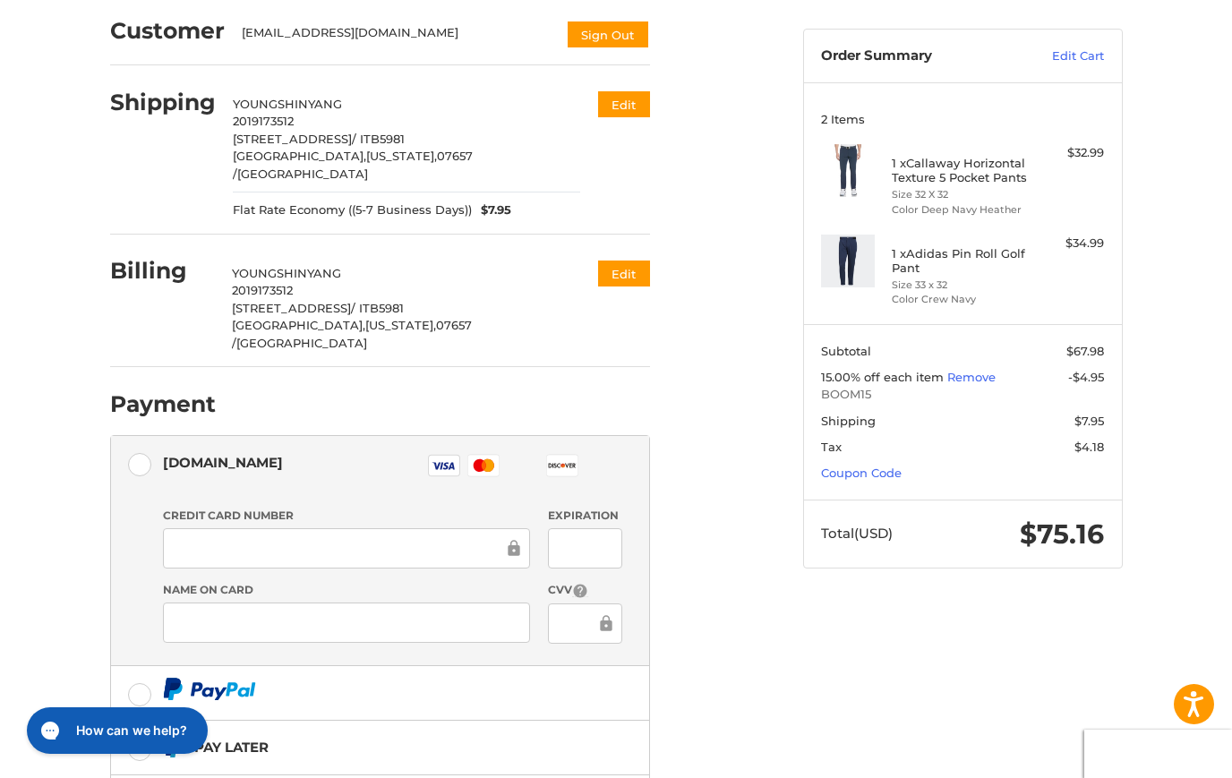
click at [945, 162] on h4 "1 x Callaway Horizontal Texture 5 Pocket Pants" at bounding box center [960, 171] width 137 height 30
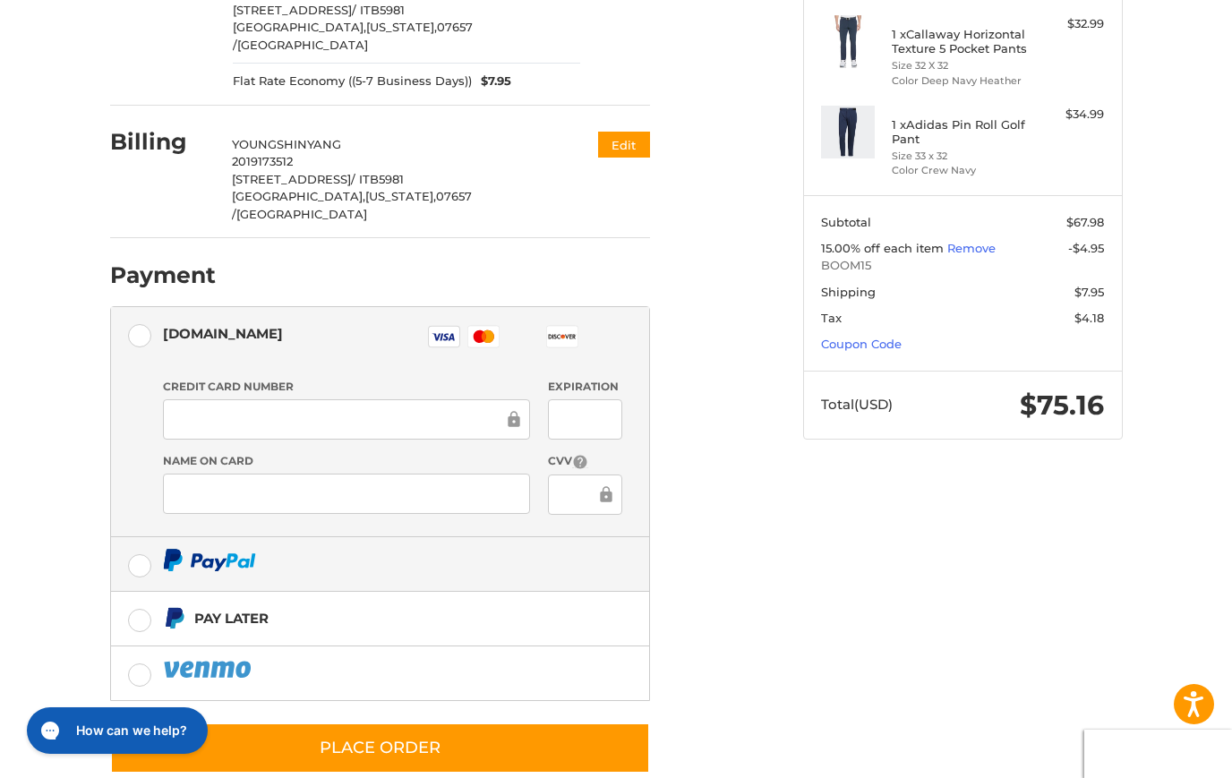
drag, startPoint x: 145, startPoint y: 529, endPoint x: 218, endPoint y: 528, distance: 72.5
click at [145, 537] on label at bounding box center [380, 564] width 538 height 54
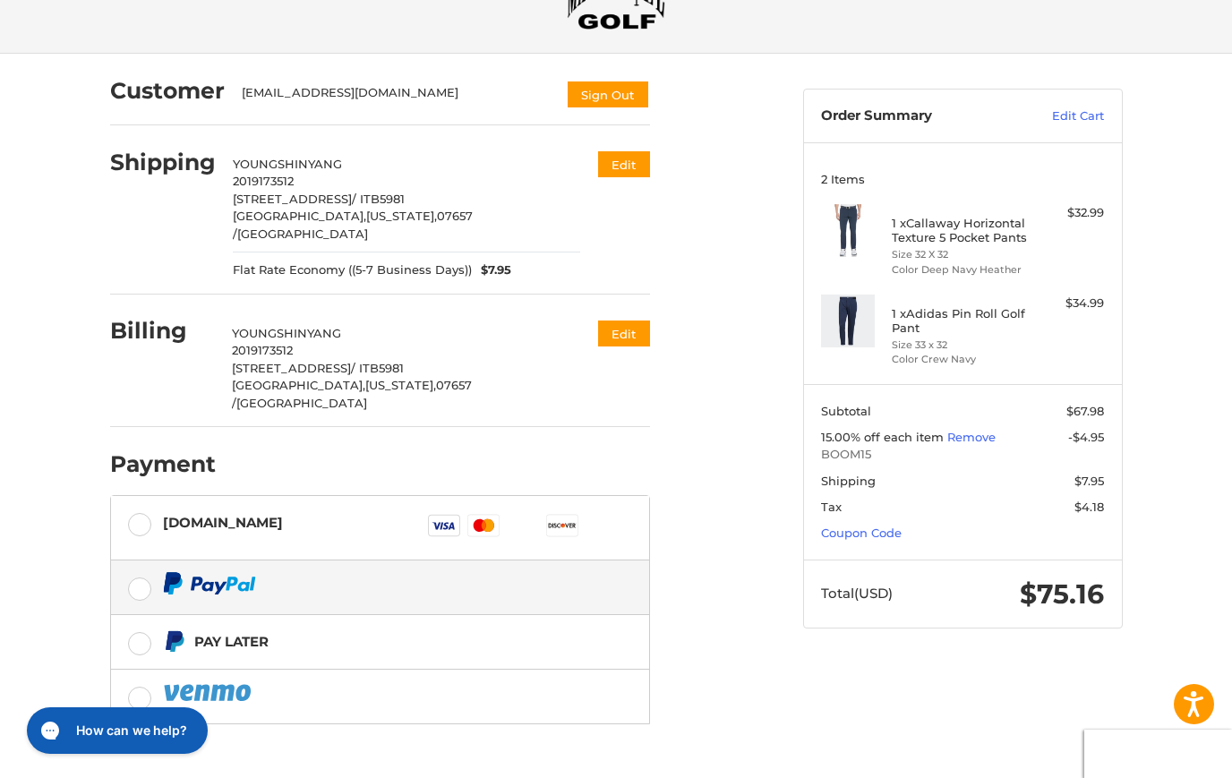
scroll to position [116, 0]
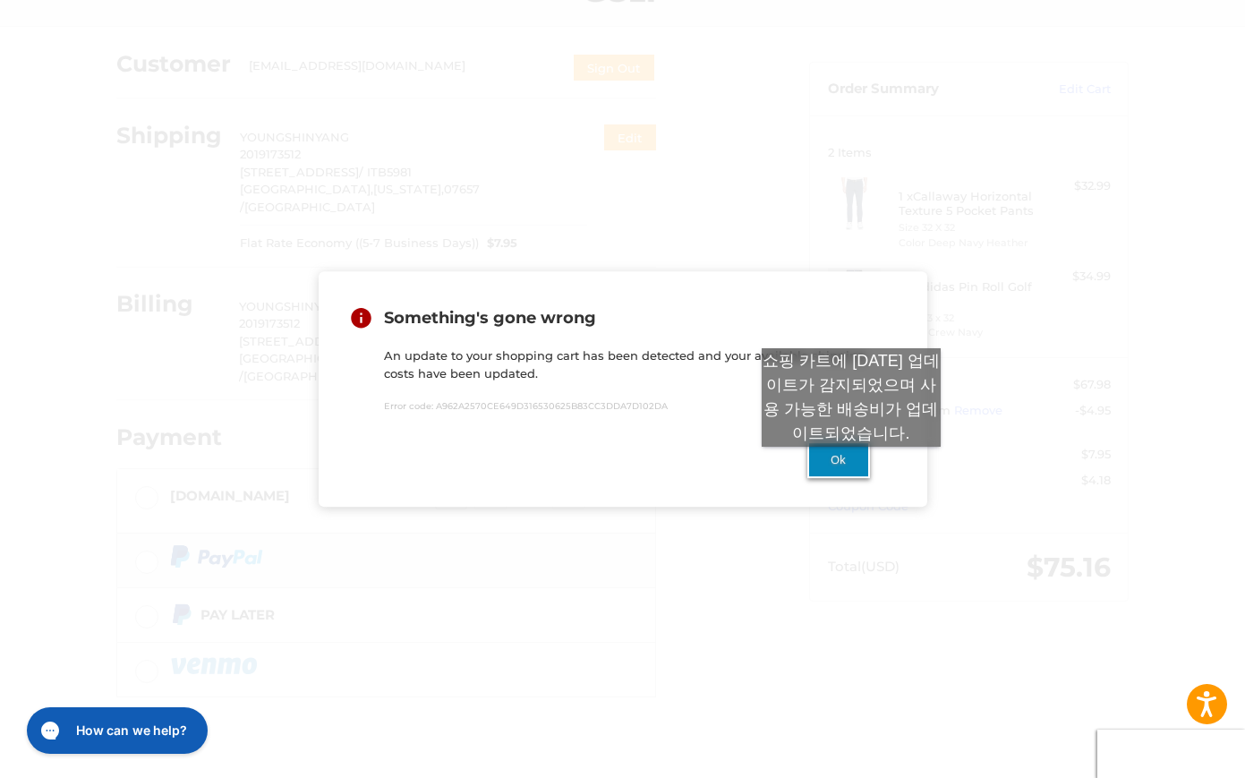
click at [851, 465] on button "Ok" at bounding box center [839, 459] width 63 height 37
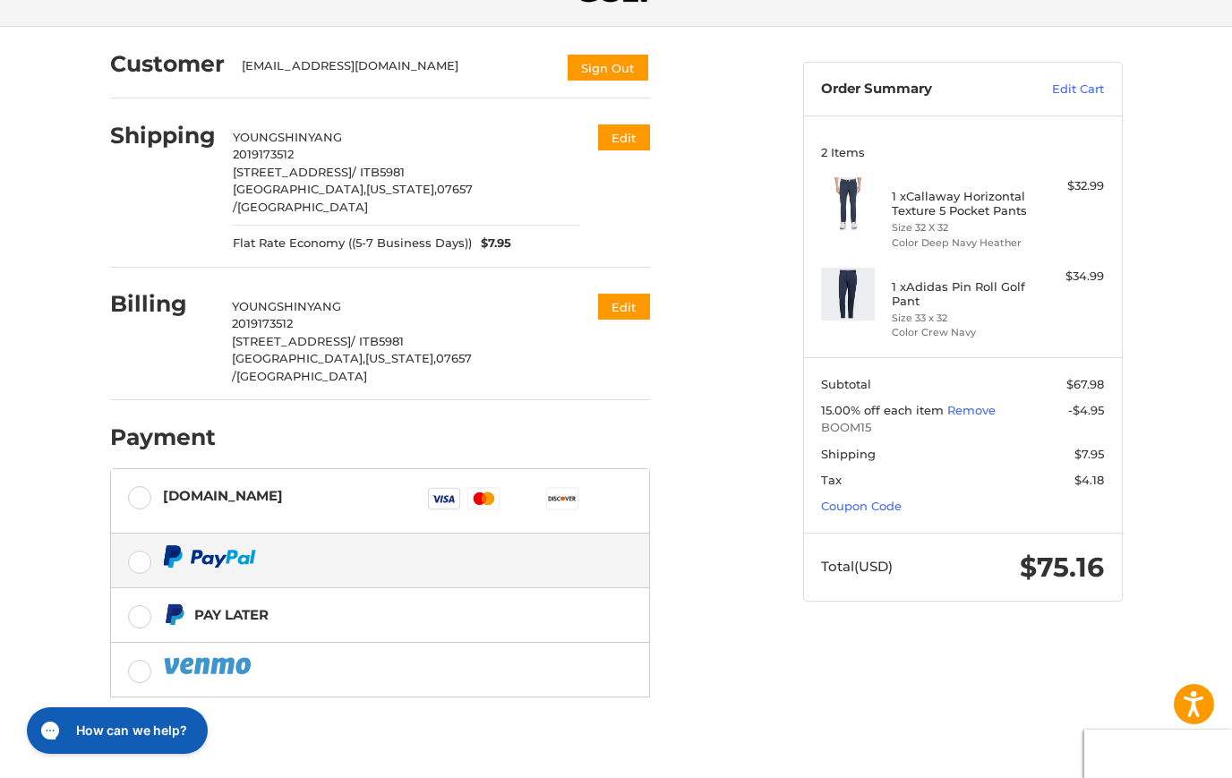
scroll to position [0, 0]
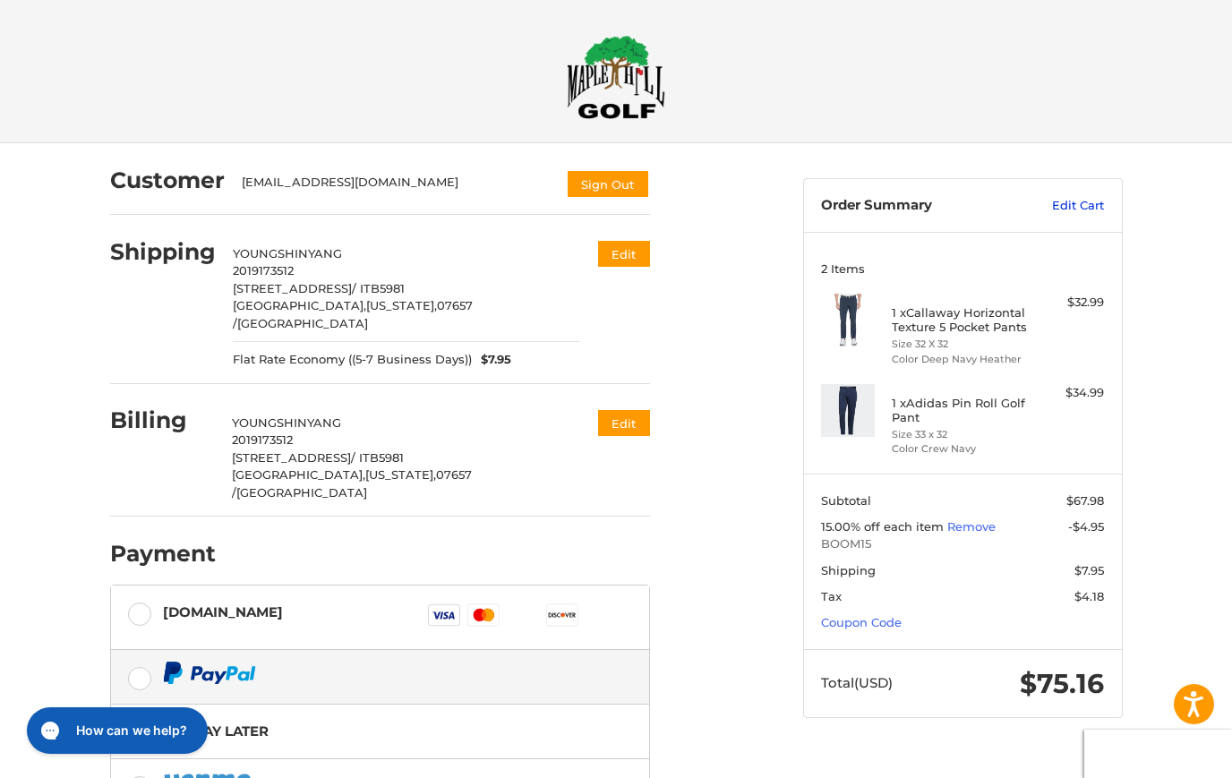
click at [1068, 203] on link "Edit Cart" at bounding box center [1058, 206] width 90 height 18
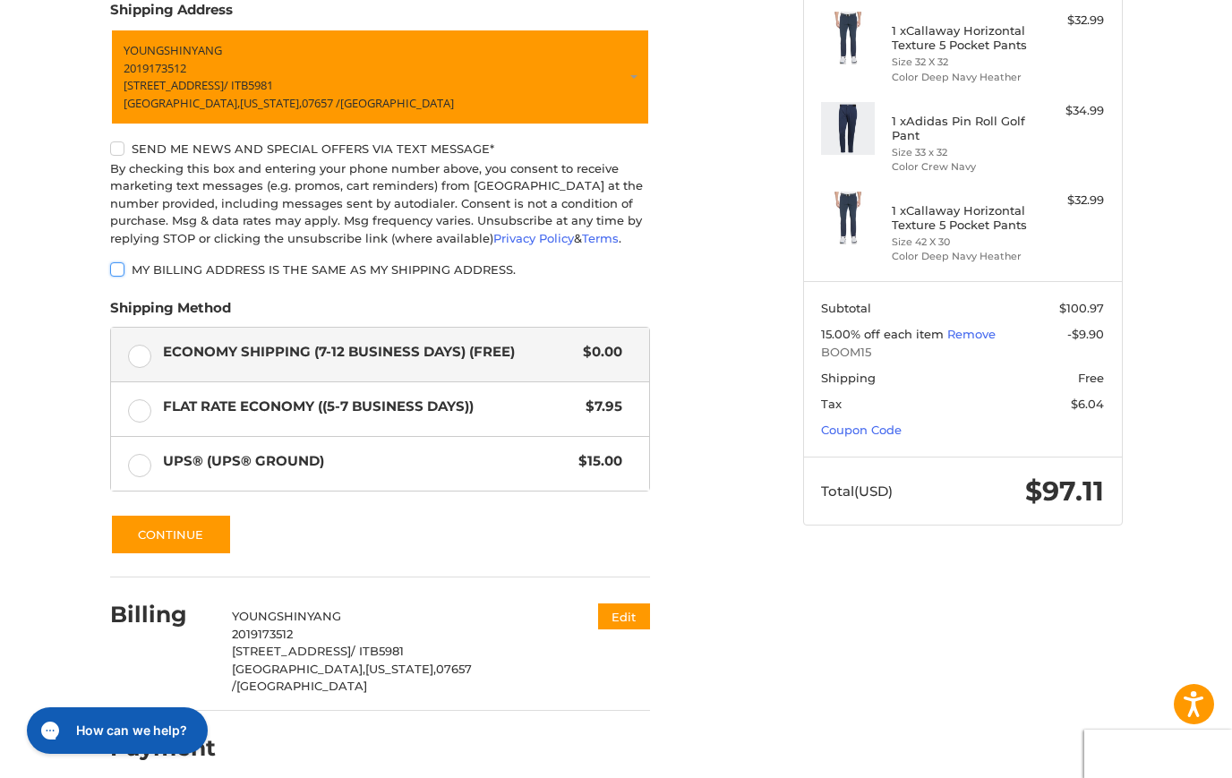
scroll to position [133, 0]
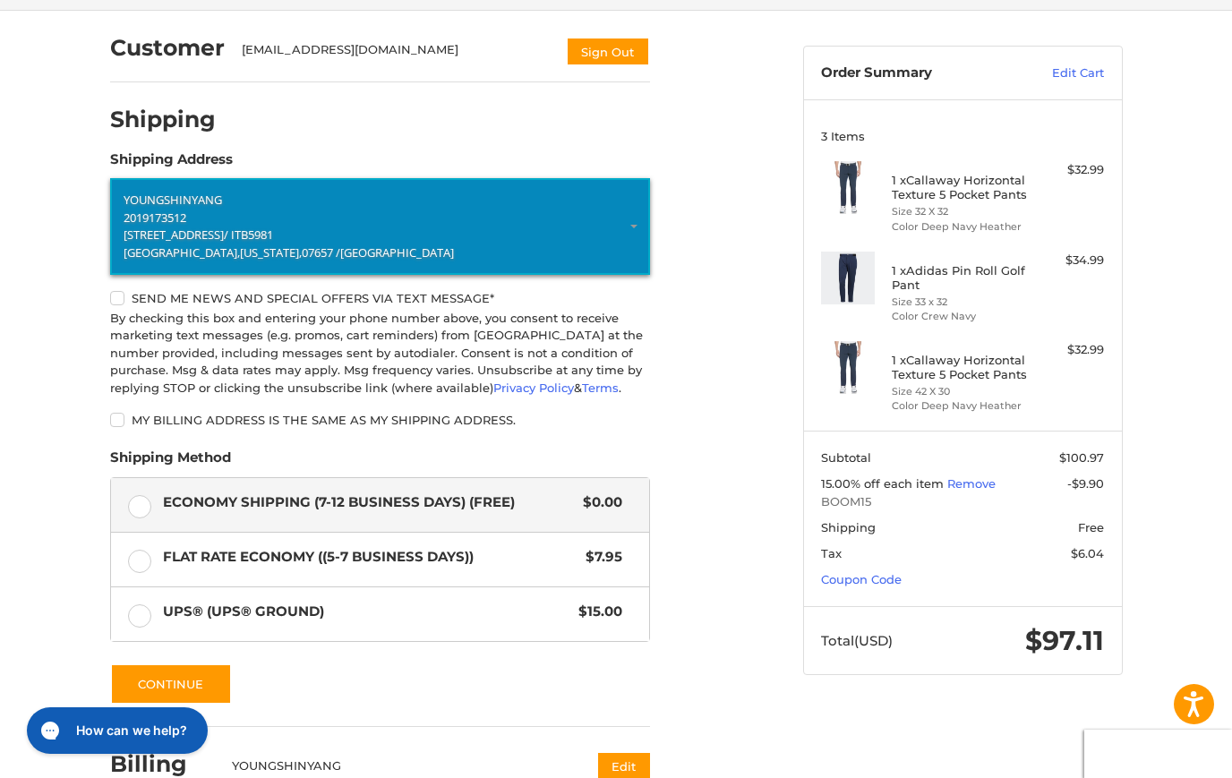
click at [229, 212] on p "2019173512" at bounding box center [380, 219] width 513 height 18
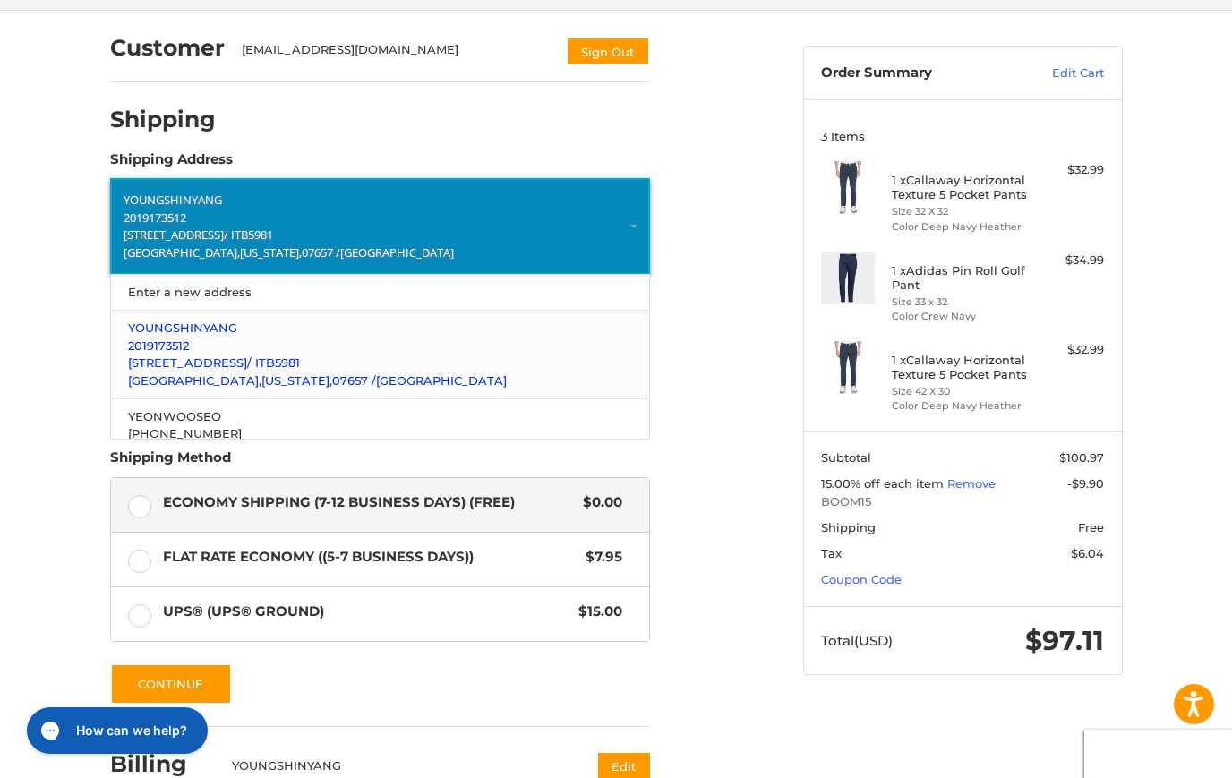
click at [246, 348] on p "2019173512" at bounding box center [379, 347] width 503 height 18
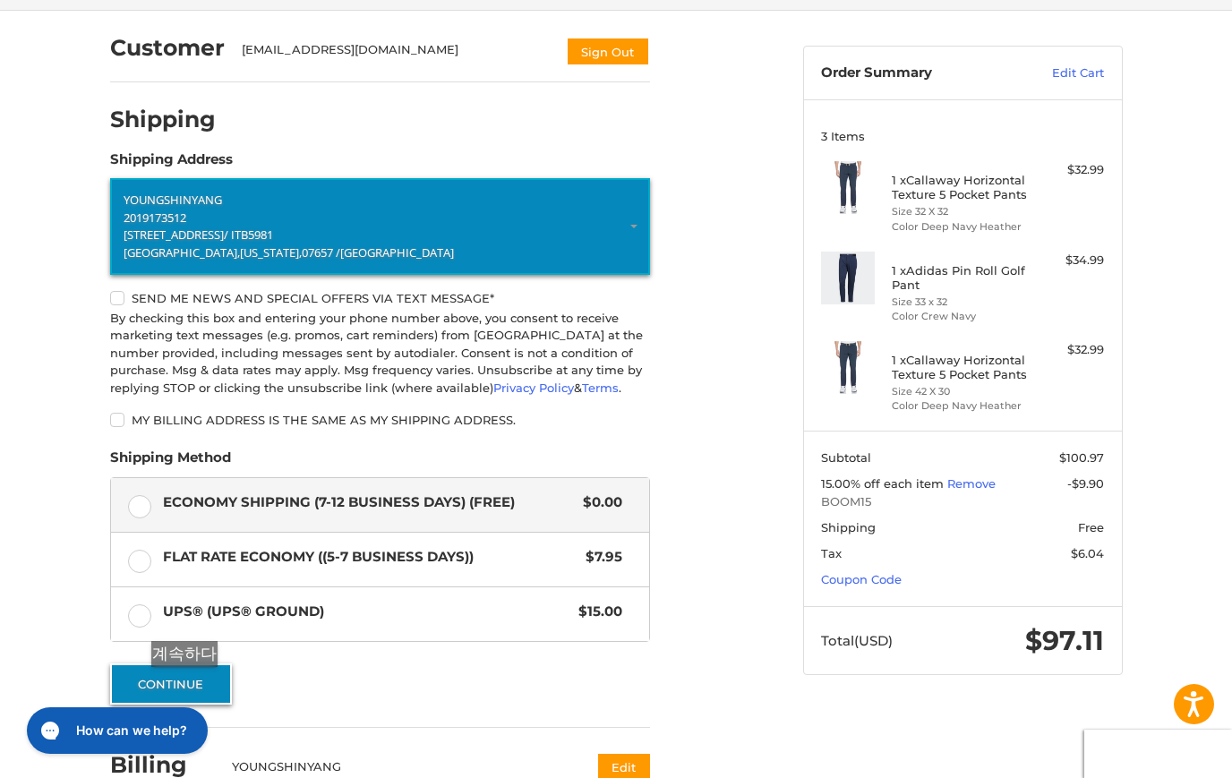
click at [190, 685] on button "Continue" at bounding box center [171, 683] width 122 height 41
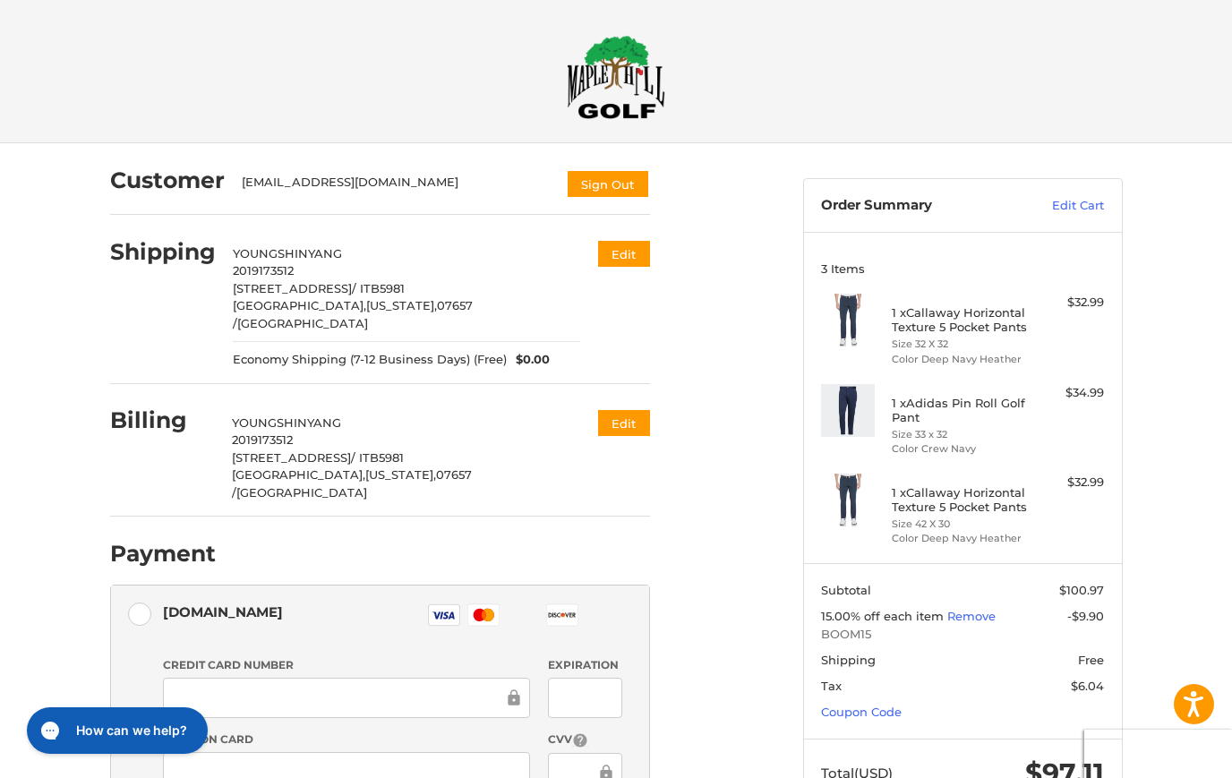
scroll to position [278, 0]
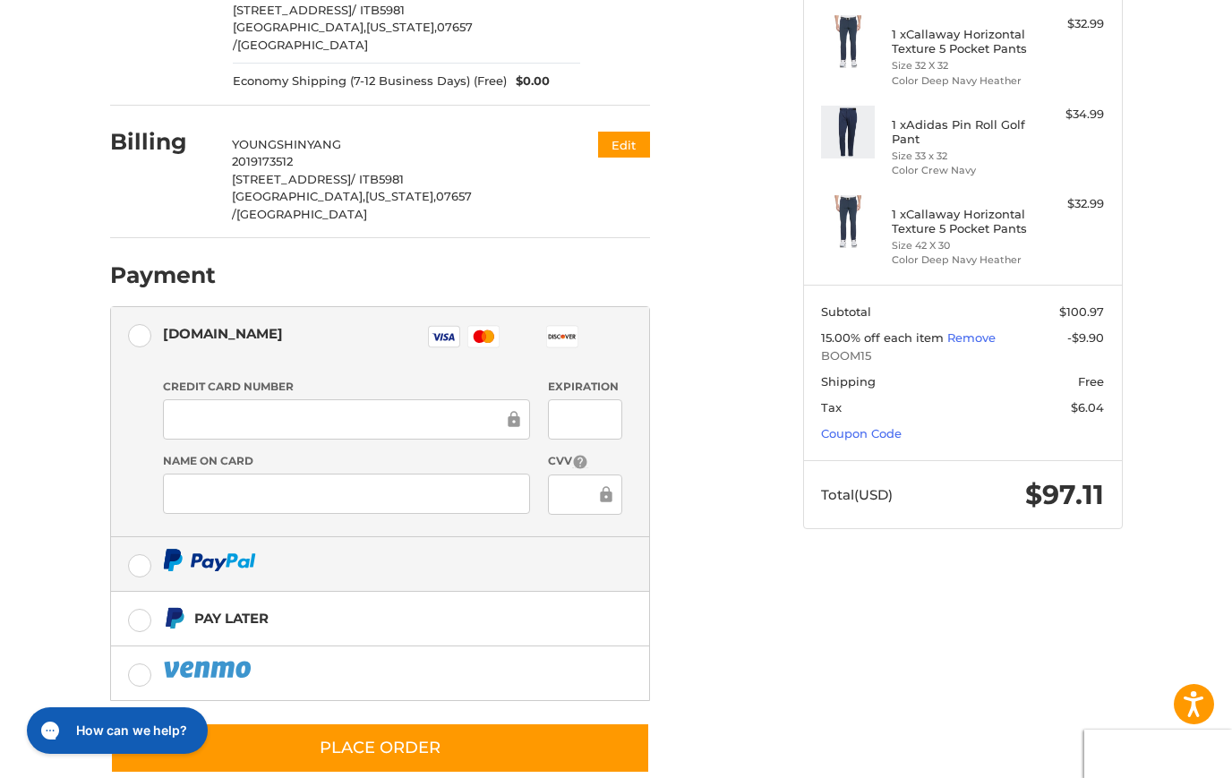
drag, startPoint x: 134, startPoint y: 530, endPoint x: 208, endPoint y: 531, distance: 73.4
click at [134, 537] on label at bounding box center [380, 564] width 538 height 54
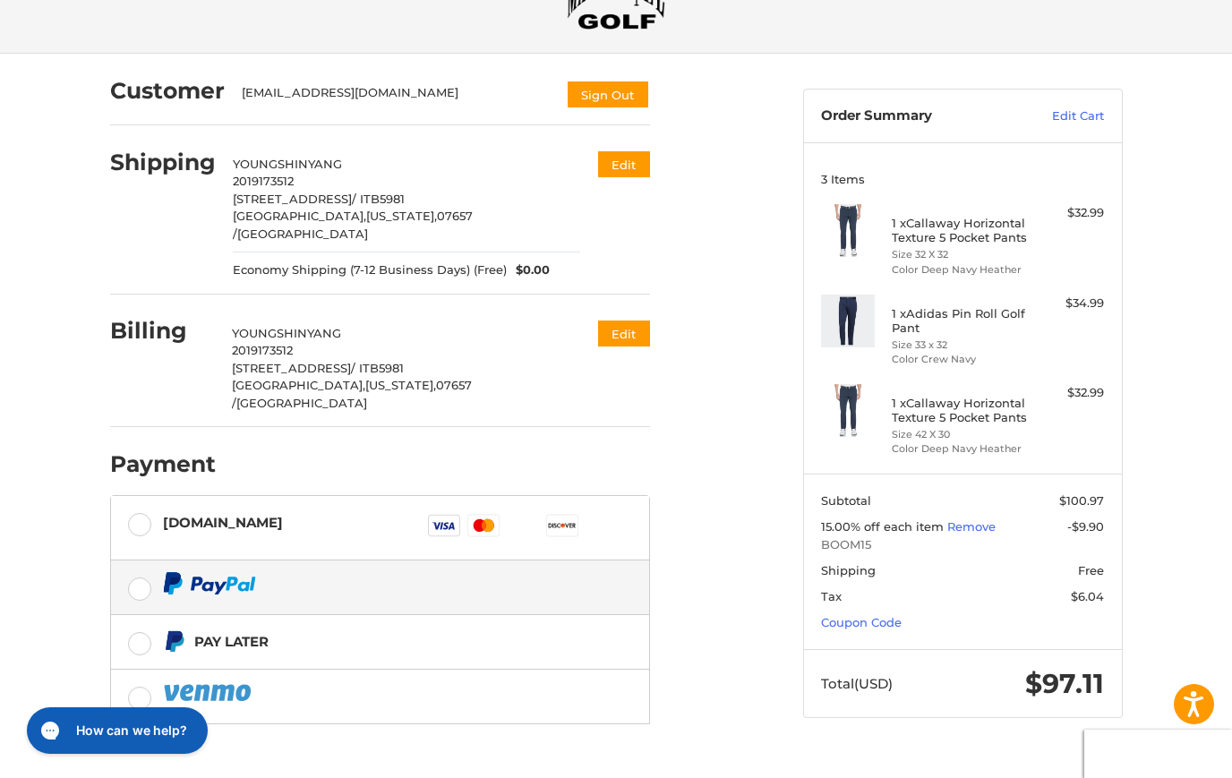
scroll to position [116, 0]
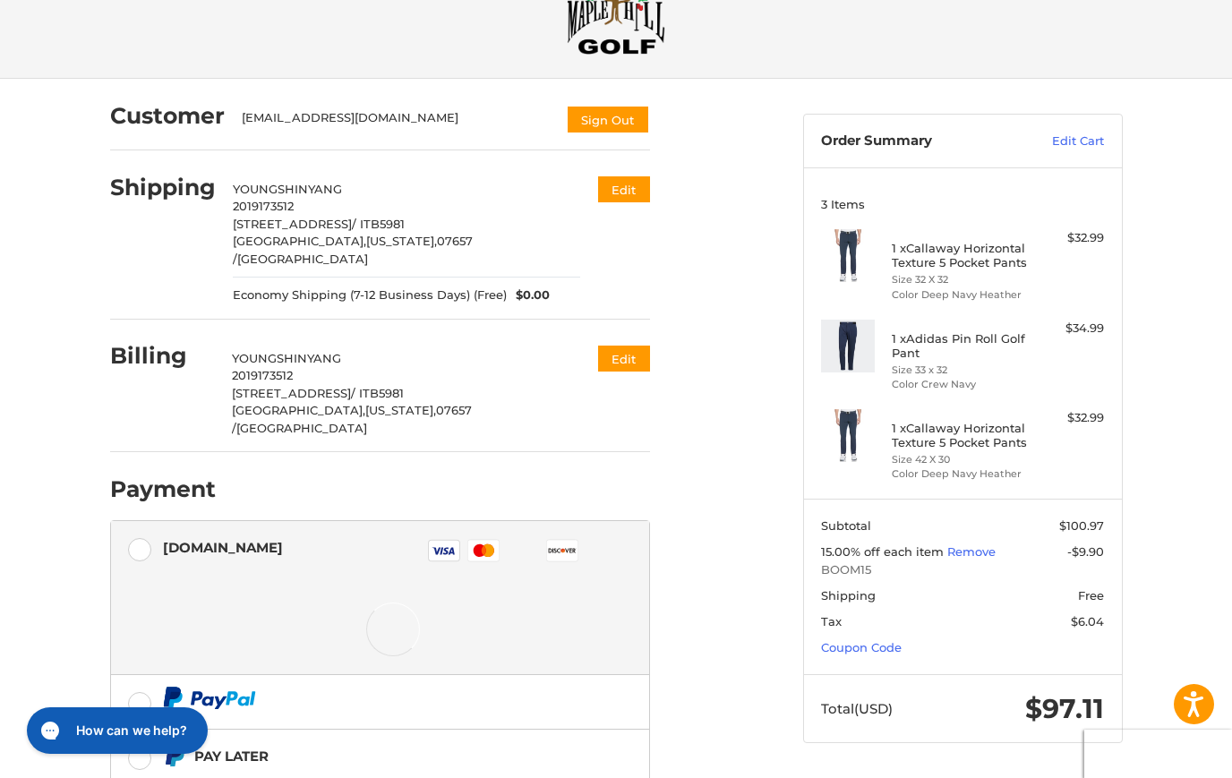
scroll to position [202, 0]
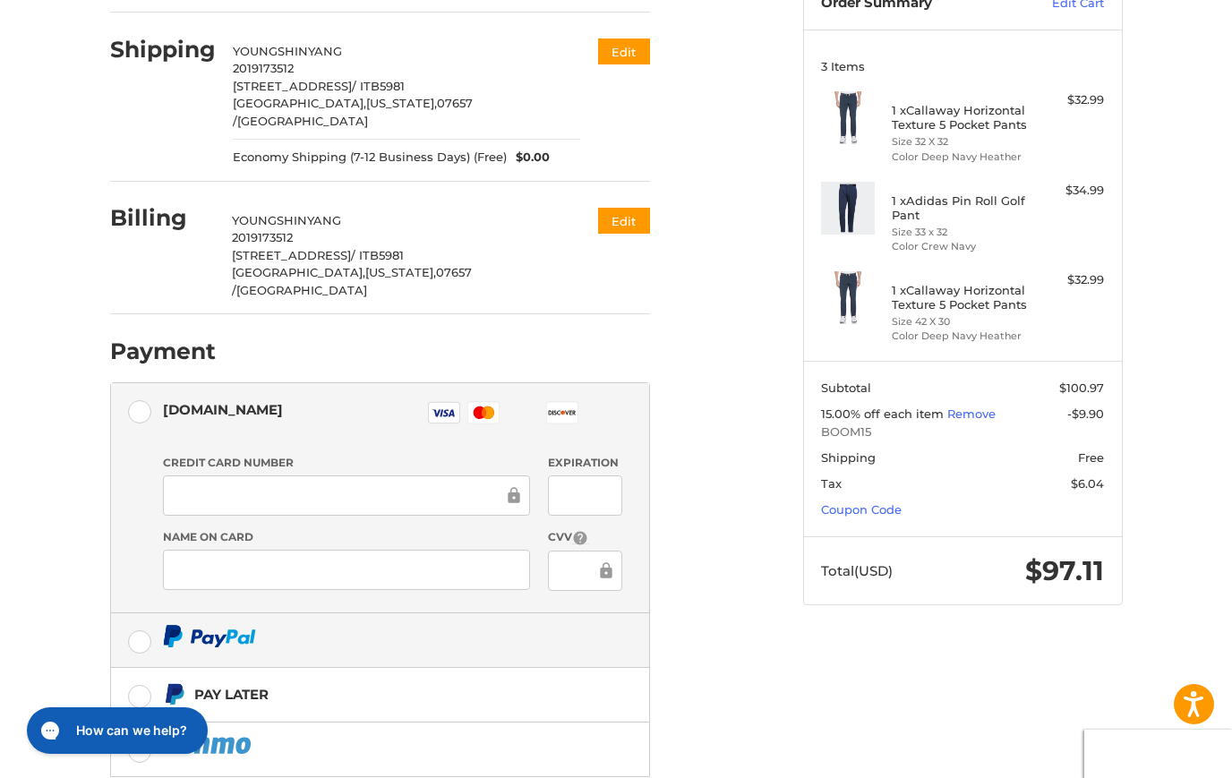
click at [135, 613] on label at bounding box center [380, 640] width 538 height 54
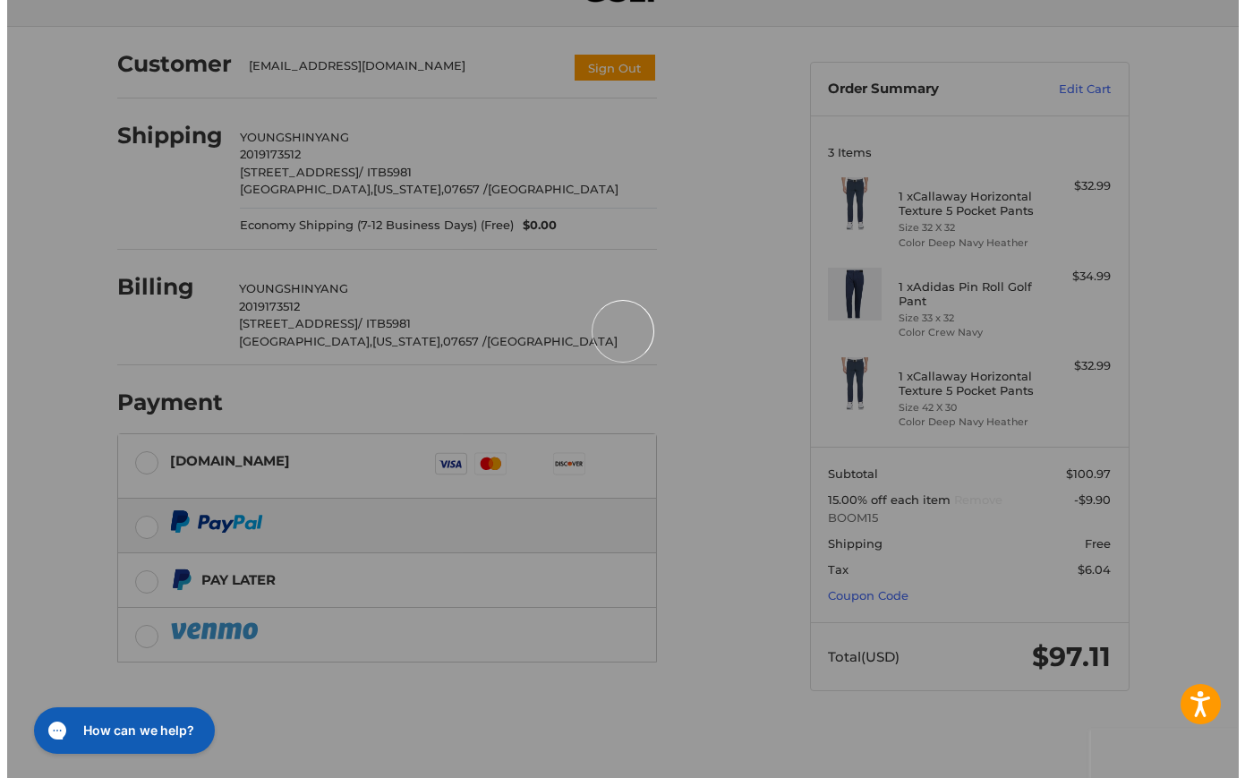
scroll to position [0, 0]
